Goal: Task Accomplishment & Management: Complete application form

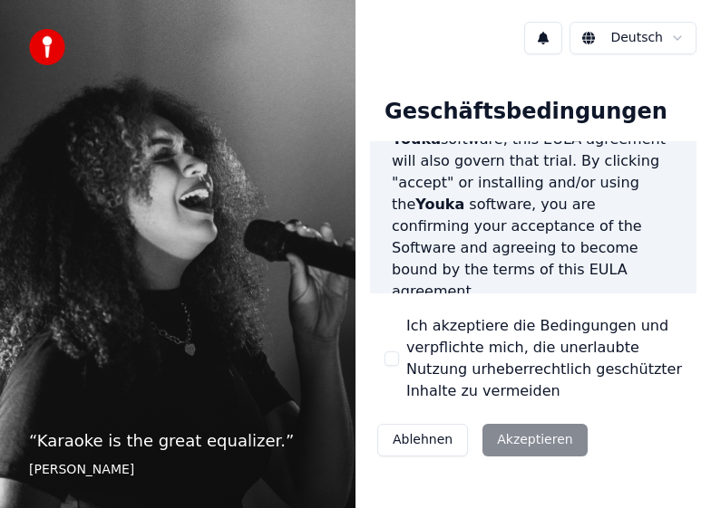
scroll to position [532, 0]
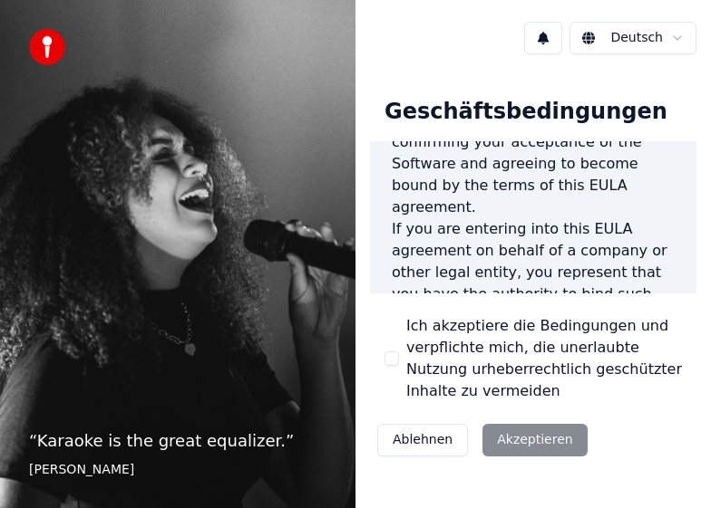
click at [392, 362] on button "Ich akzeptiere die Bedingungen und verpflichte mich, die unerlaubte Nutzung urh…" at bounding box center [391, 359] width 15 height 15
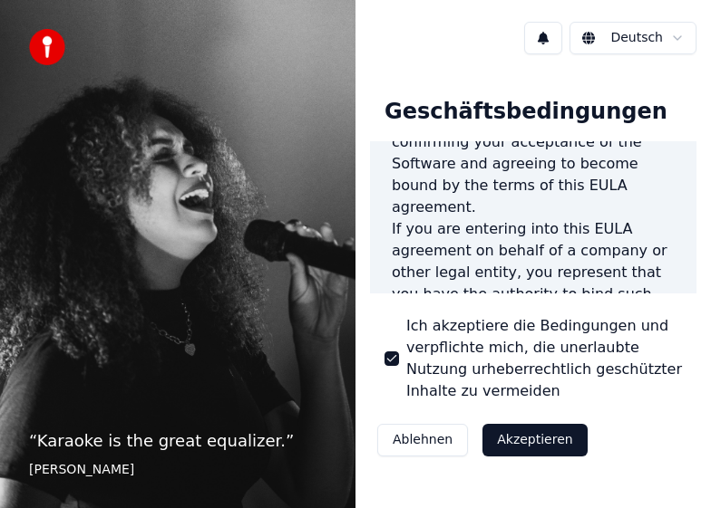
click at [530, 441] on button "Akzeptieren" at bounding box center [534, 440] width 104 height 33
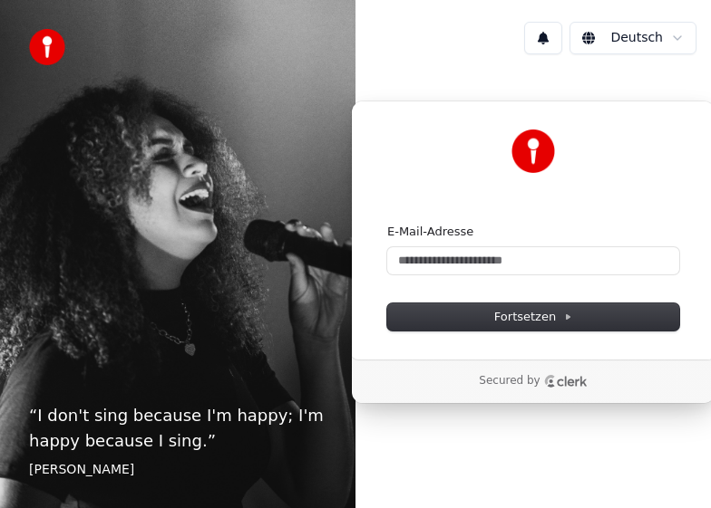
click at [432, 50] on div "Deutsch" at bounding box center [532, 38] width 355 height 62
